Goal: Navigation & Orientation: Find specific page/section

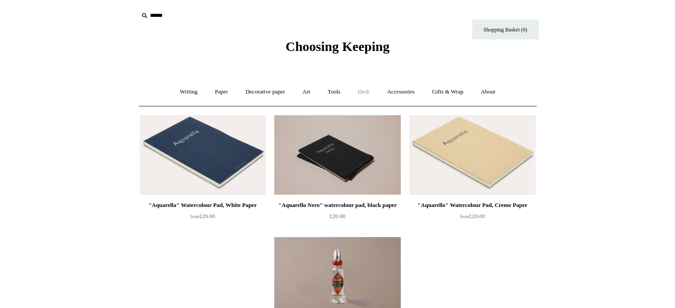
click at [364, 94] on link "Desk +" at bounding box center [364, 92] width 28 height 24
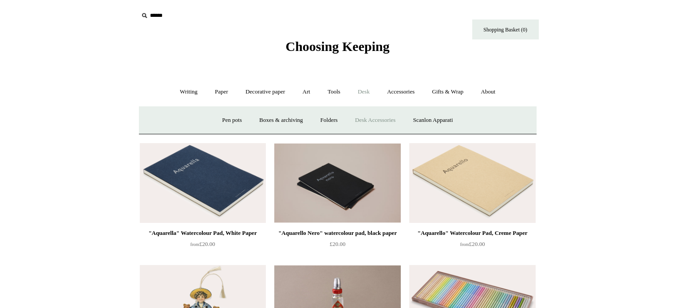
click at [377, 121] on link "Desk Accessories" at bounding box center [375, 121] width 56 height 24
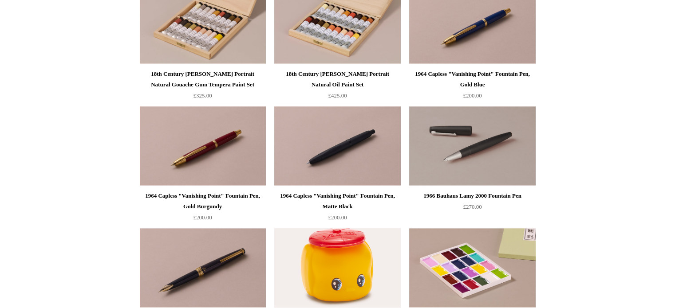
scroll to position [1284, 0]
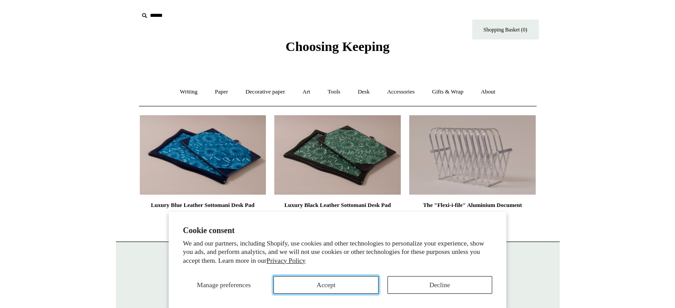
click at [348, 283] on button "Accept" at bounding box center [325, 286] width 105 height 18
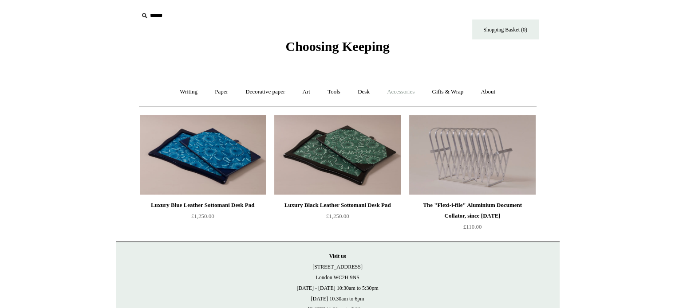
click at [400, 91] on link "Accessories +" at bounding box center [400, 92] width 43 height 24
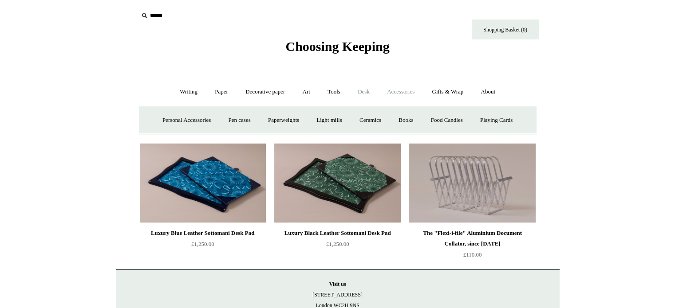
click at [362, 94] on link "Desk +" at bounding box center [364, 92] width 28 height 24
click at [373, 119] on link "Desk Accessories" at bounding box center [375, 121] width 56 height 24
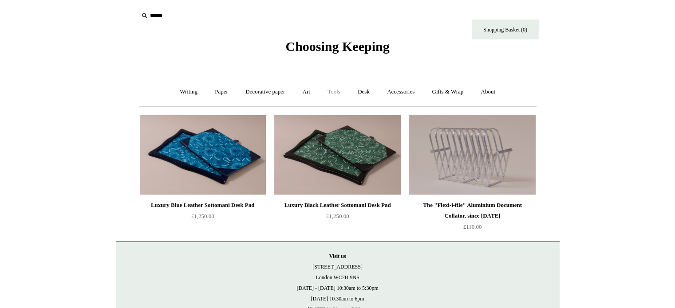
click at [337, 89] on link "Tools +" at bounding box center [334, 92] width 29 height 24
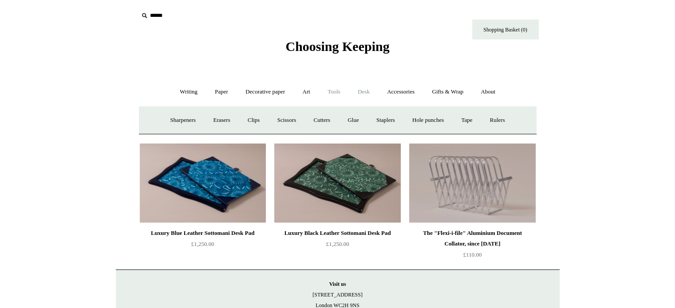
click at [361, 91] on link "Desk +" at bounding box center [364, 92] width 28 height 24
click at [225, 119] on link "Pen pots" at bounding box center [232, 121] width 36 height 24
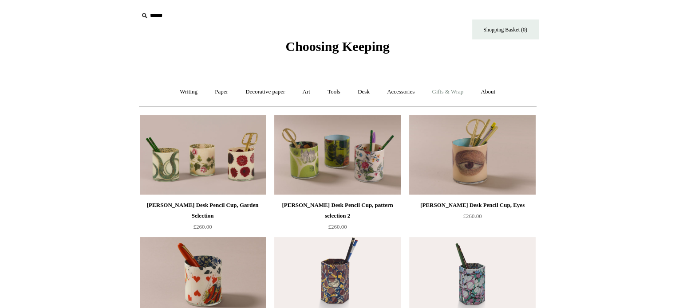
click at [451, 92] on link "Gifts & Wrap +" at bounding box center [447, 92] width 47 height 24
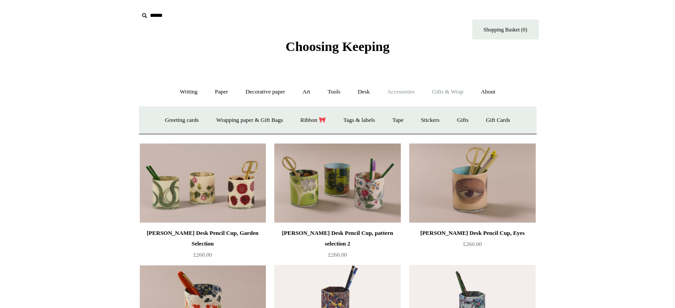
click at [402, 94] on link "Accessories +" at bounding box center [400, 92] width 43 height 24
click at [189, 121] on link "Personal Accessories +" at bounding box center [186, 121] width 64 height 24
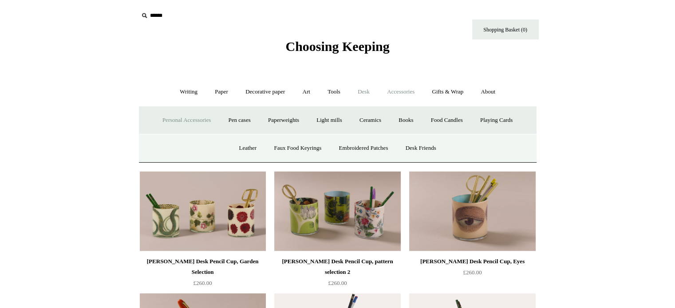
click at [366, 88] on link "Desk +" at bounding box center [364, 92] width 28 height 24
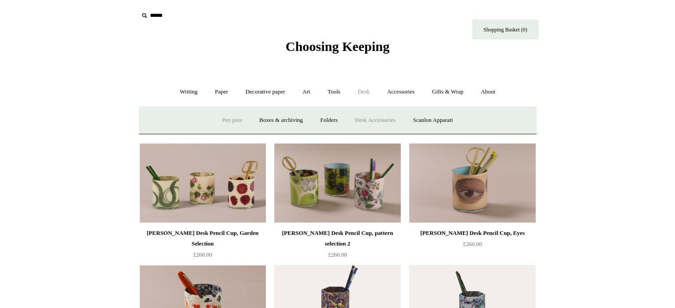
click at [369, 115] on link "Desk Accessories" at bounding box center [375, 121] width 56 height 24
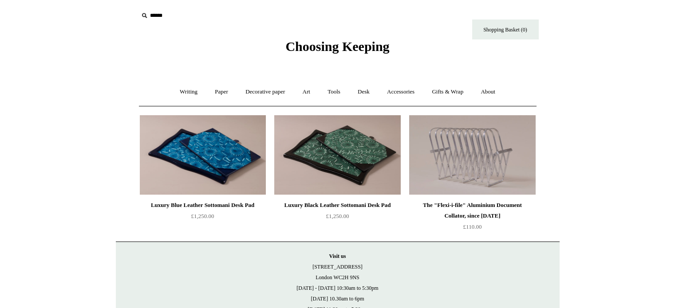
scroll to position [5, 0]
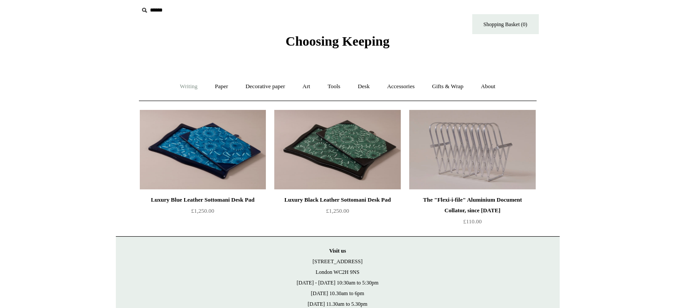
click at [182, 86] on link "Writing +" at bounding box center [189, 87] width 34 height 24
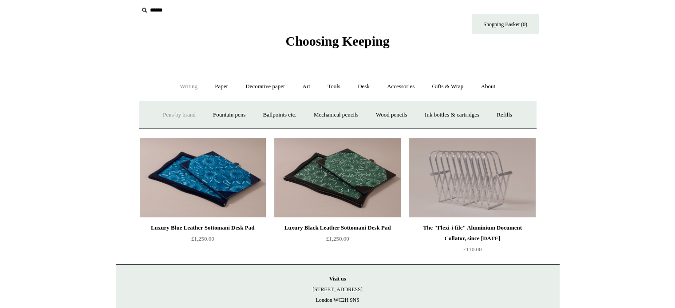
click at [167, 115] on link "Pens by brand +" at bounding box center [179, 115] width 49 height 24
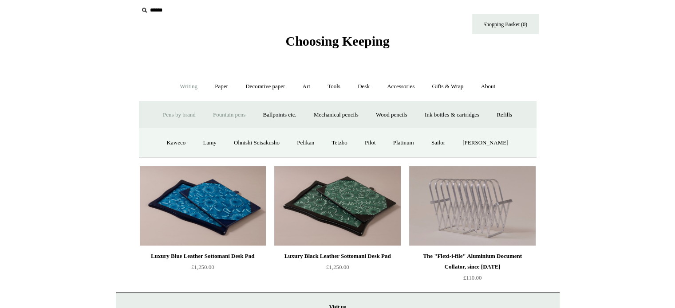
click at [221, 112] on link "Fountain pens +" at bounding box center [229, 115] width 48 height 24
click at [280, 113] on link "Ballpoints etc. +" at bounding box center [279, 115] width 49 height 24
click at [337, 117] on link "Mechanical pencils +" at bounding box center [336, 115] width 61 height 24
click at [403, 112] on link "Wood pencils +" at bounding box center [391, 115] width 47 height 24
click at [447, 113] on link "Ink bottles & cartridges +" at bounding box center [452, 115] width 71 height 24
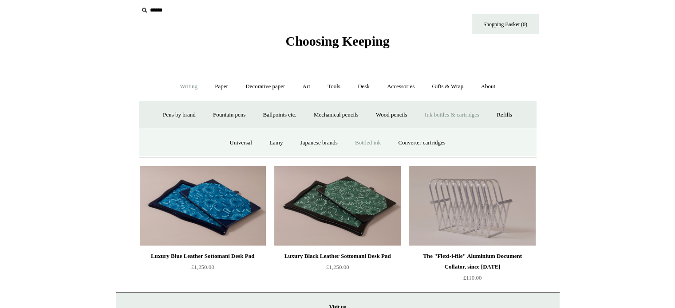
click at [377, 139] on link "Bottled ink" at bounding box center [368, 143] width 42 height 24
